Goal: Information Seeking & Learning: Find specific fact

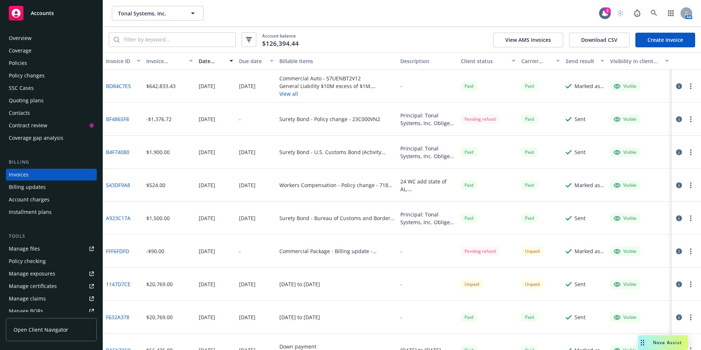
click at [16, 101] on div "Quoting plans" at bounding box center [26, 101] width 35 height 12
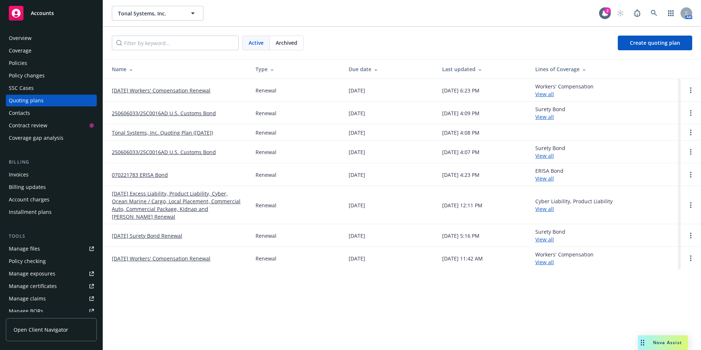
click at [24, 60] on div "Policies" at bounding box center [18, 63] width 18 height 12
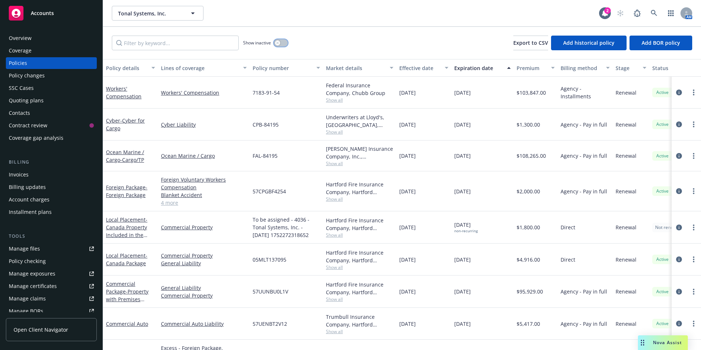
drag, startPoint x: 277, startPoint y: 42, endPoint x: 276, endPoint y: 57, distance: 15.4
click at [277, 41] on icon "button" at bounding box center [277, 42] width 3 height 3
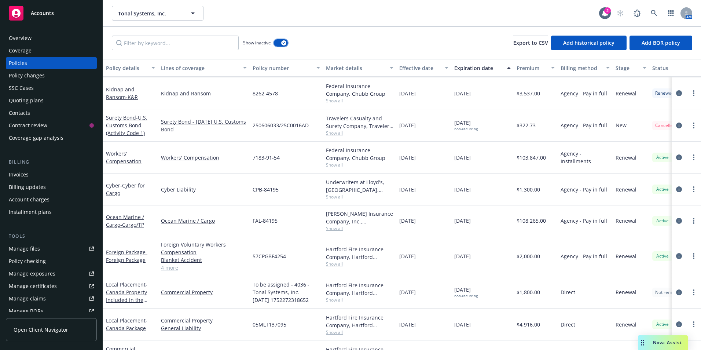
scroll to position [1495, 0]
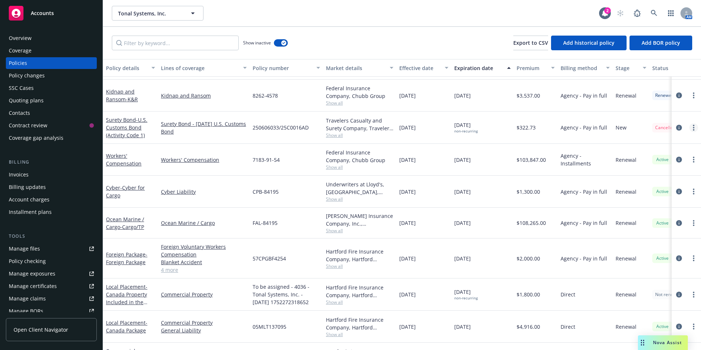
click at [689, 128] on link "more" at bounding box center [693, 127] width 9 height 9
click at [125, 125] on span "- U.S. Customs Bond (Activity Code 1)" at bounding box center [126, 127] width 41 height 22
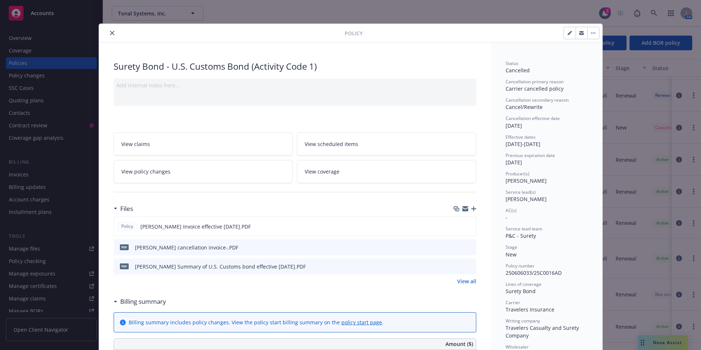
click at [111, 32] on icon "close" at bounding box center [112, 33] width 4 height 4
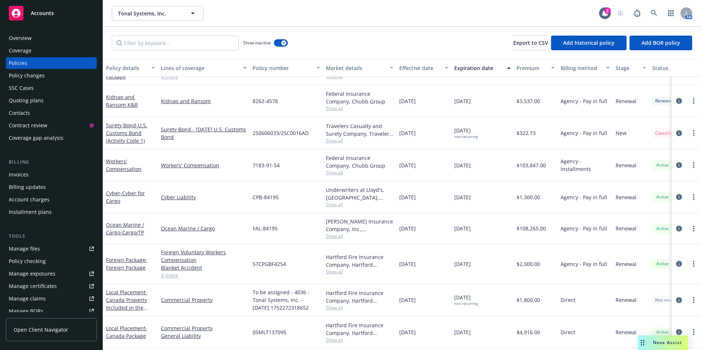
scroll to position [1459, 0]
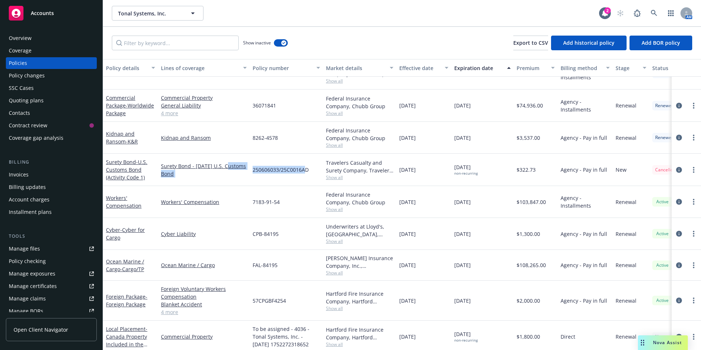
drag, startPoint x: 249, startPoint y: 165, endPoint x: 306, endPoint y: 167, distance: 56.8
click at [306, 167] on div "Surety Bond - U.S. Customs Bond (Activity Code 1) Surety Bond - [DATE] U.S. Cus…" at bounding box center [456, 170] width 707 height 32
copy div "Customs Bond 250606033/25C0016A"
